Goal: Find specific page/section: Find specific page/section

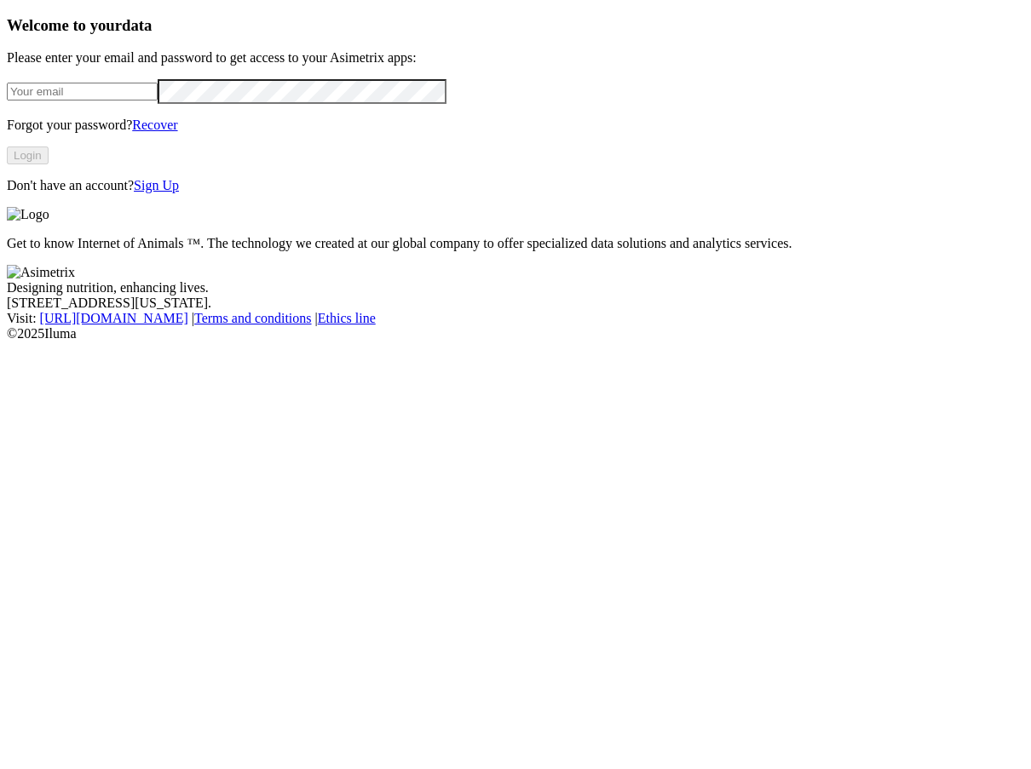
click at [149, 100] on input "email" at bounding box center [82, 92] width 151 height 18
type input "[PERSON_NAME][EMAIL_ADDRESS][PERSON_NAME][DOMAIN_NAME]"
click at [49, 164] on button "Login" at bounding box center [28, 155] width 42 height 18
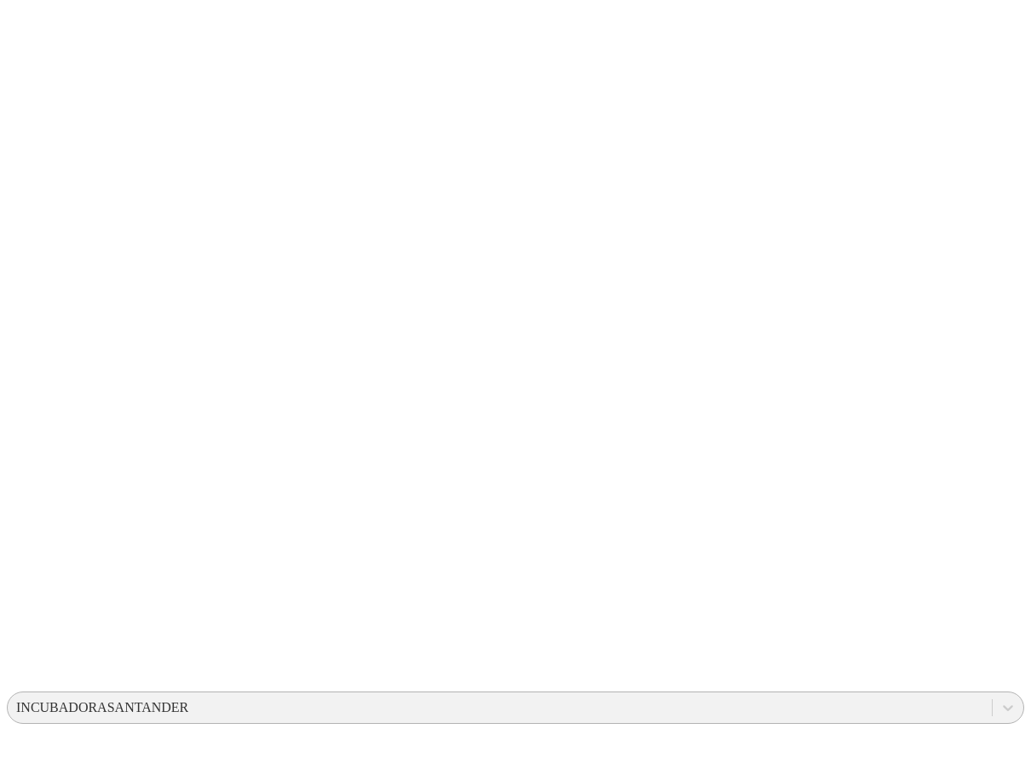
click at [188, 700] on div "INCUBADORASANTANDER" at bounding box center [102, 707] width 172 height 15
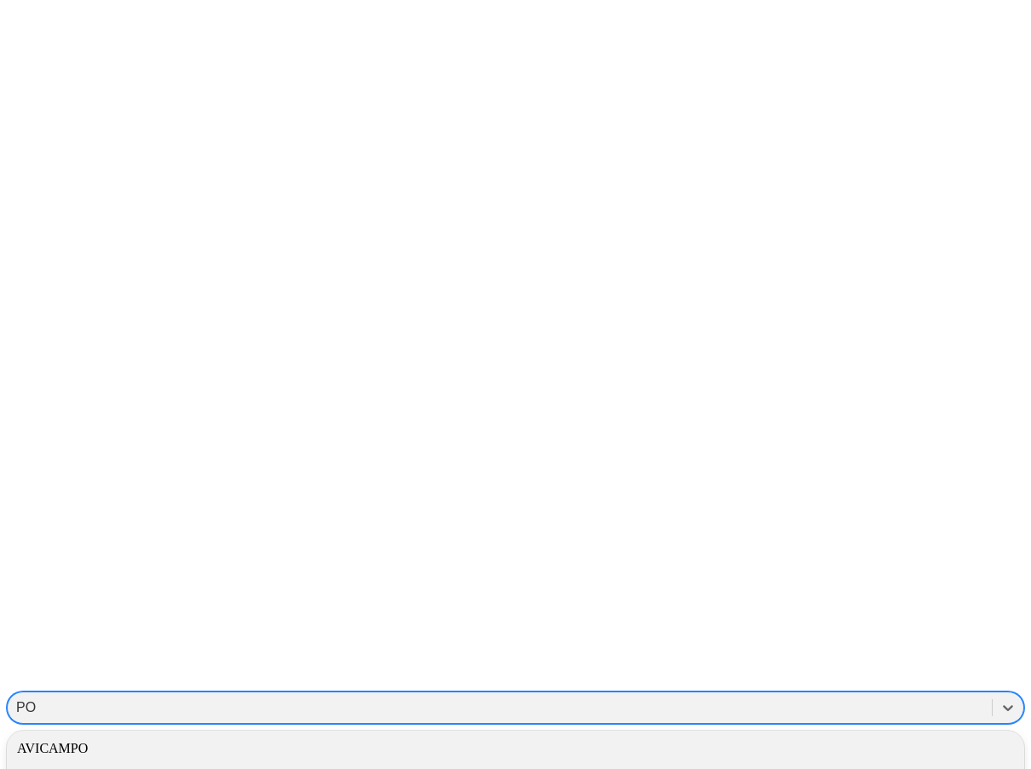
type input "PON"
click at [727, 734] on div "PONEDORASINTELIGENTE" at bounding box center [515, 748] width 1017 height 29
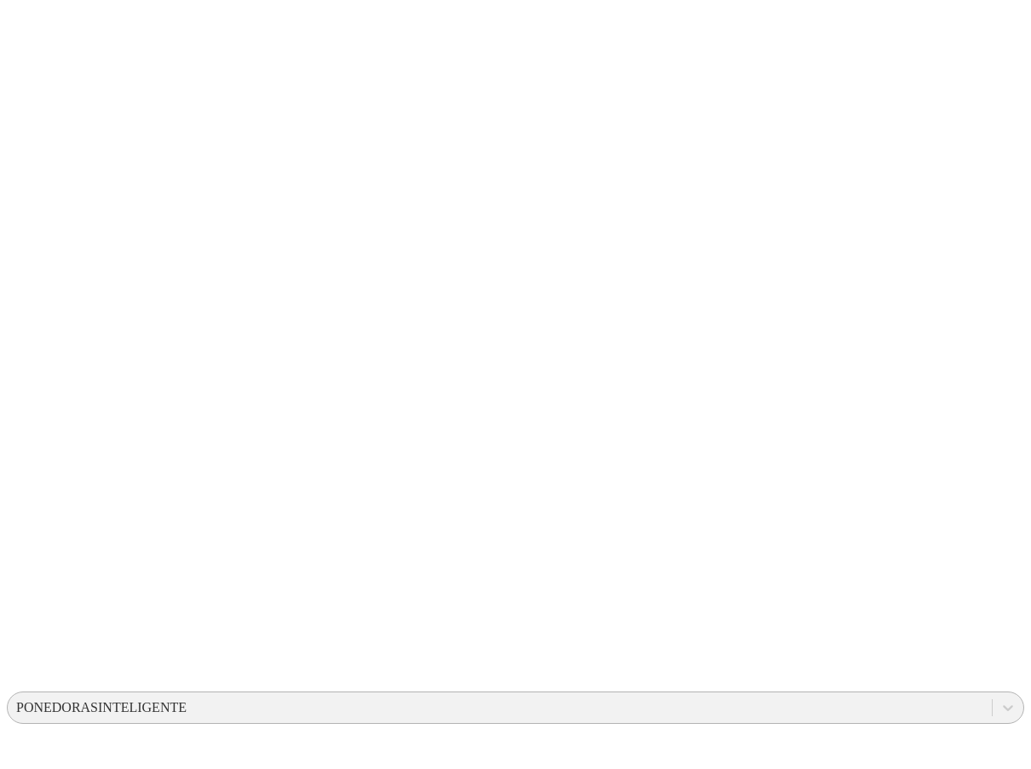
click at [187, 700] on div "PONEDORASINTELIGENTE" at bounding box center [101, 707] width 170 height 15
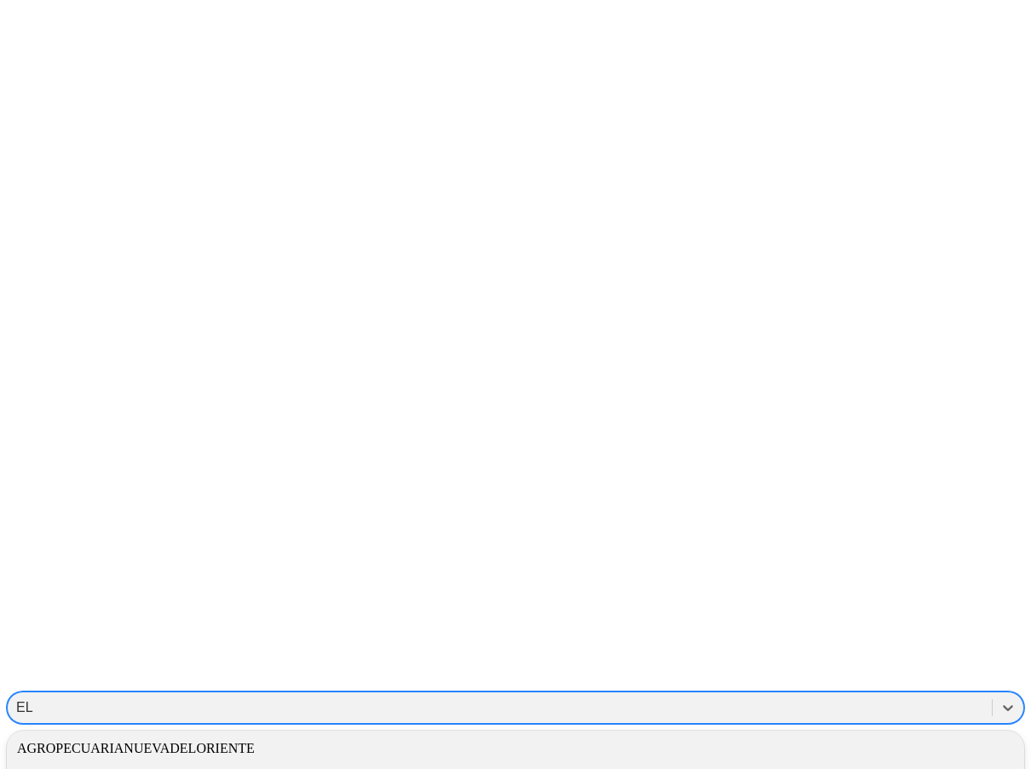
type input "ELG"
click at [822, 734] on div "ELGUAMITO" at bounding box center [515, 748] width 1017 height 29
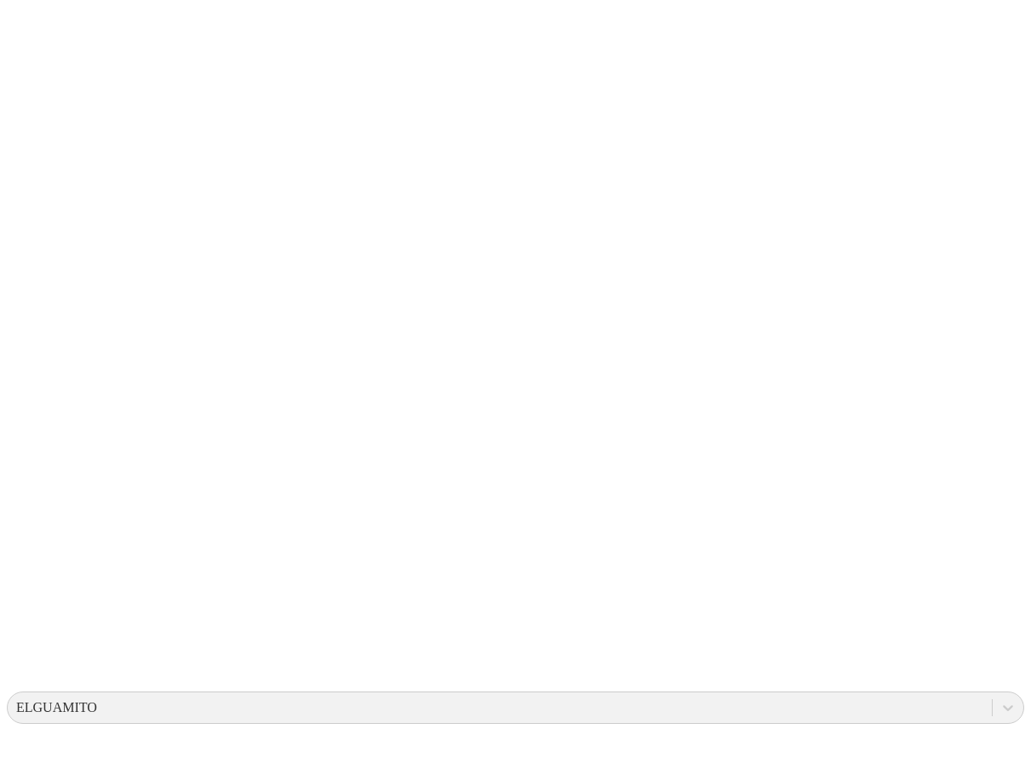
click at [97, 700] on div "ELGUAMITO" at bounding box center [56, 707] width 81 height 15
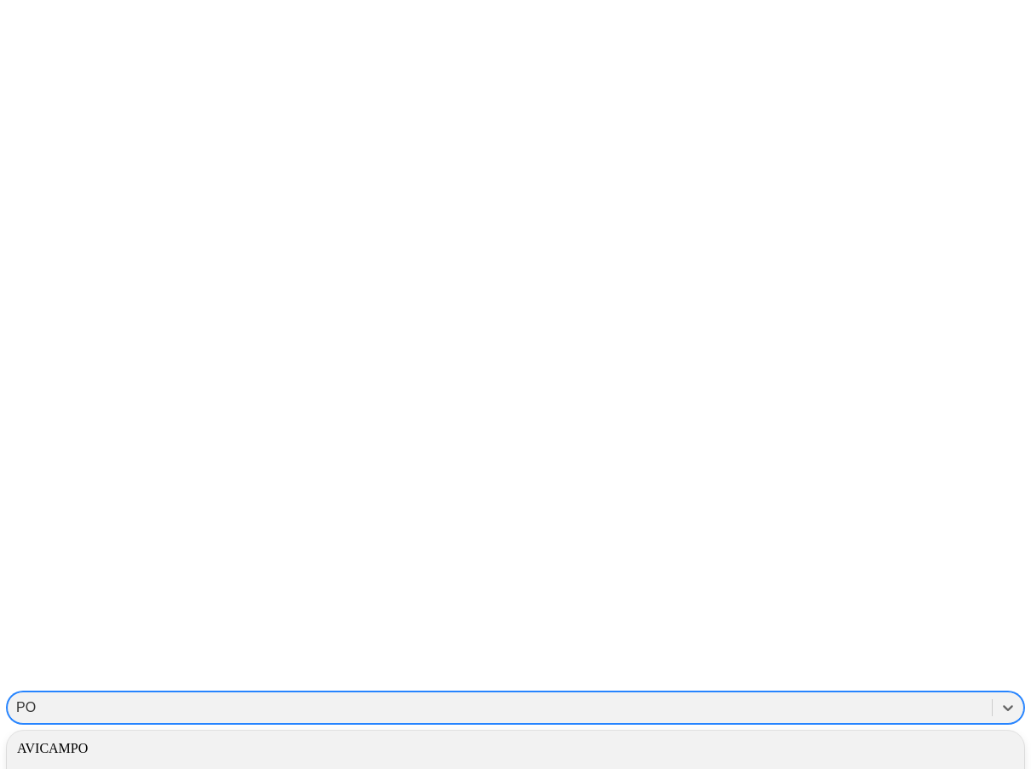
type input "PON"
click at [542, 734] on div "PONEDORASINTELIGENTE" at bounding box center [515, 748] width 1017 height 29
